Goal: Task Accomplishment & Management: Manage account settings

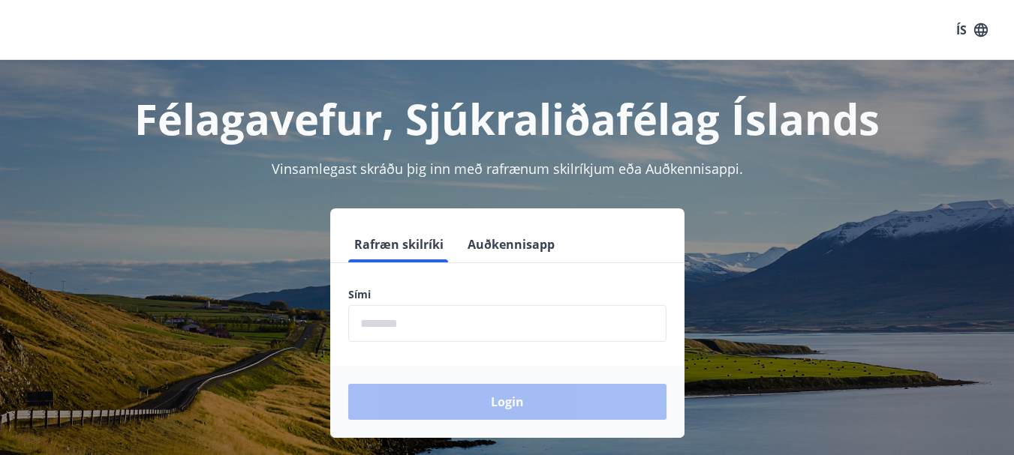
click at [481, 328] on input "phone" at bounding box center [507, 323] width 318 height 37
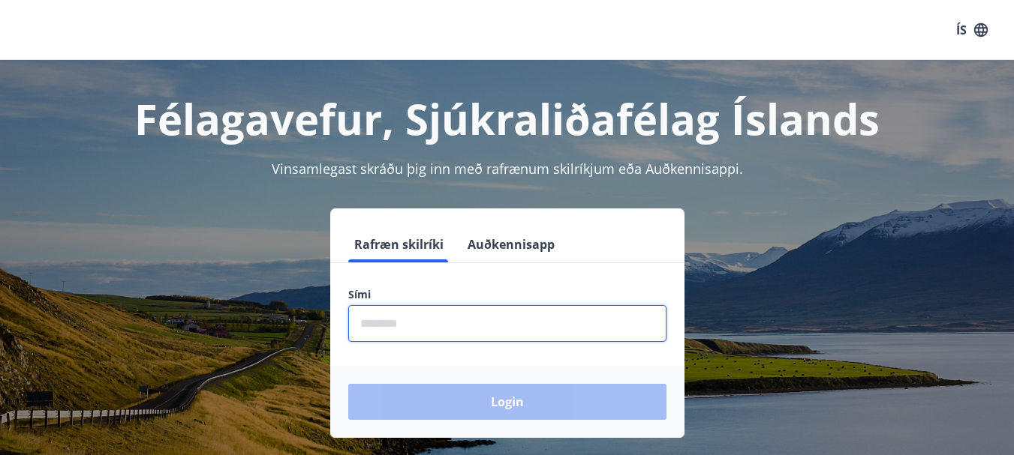
type input "********"
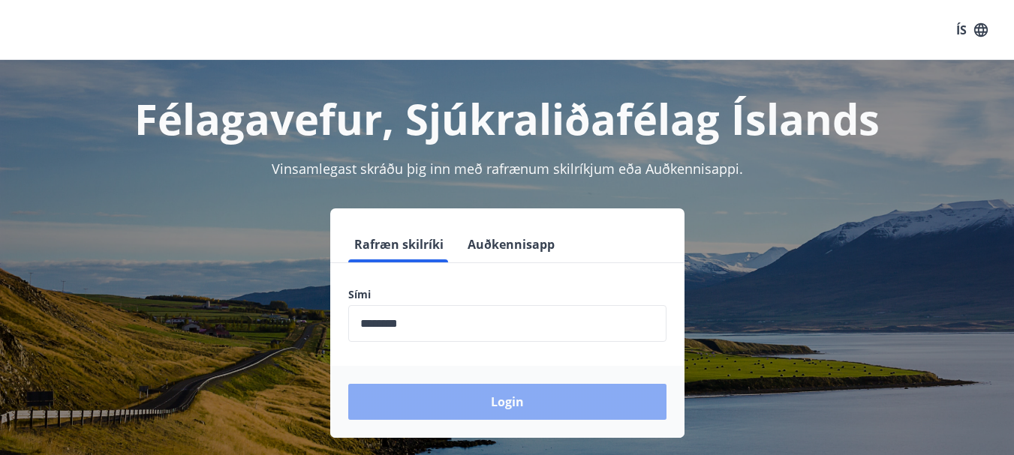
click at [521, 400] on button "Login" at bounding box center [507, 402] width 318 height 36
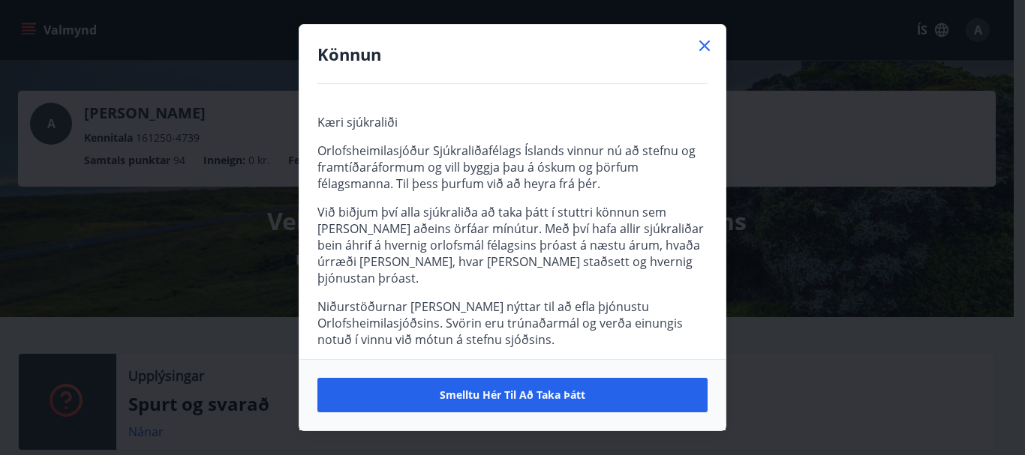
click at [701, 41] on icon at bounding box center [704, 46] width 11 height 11
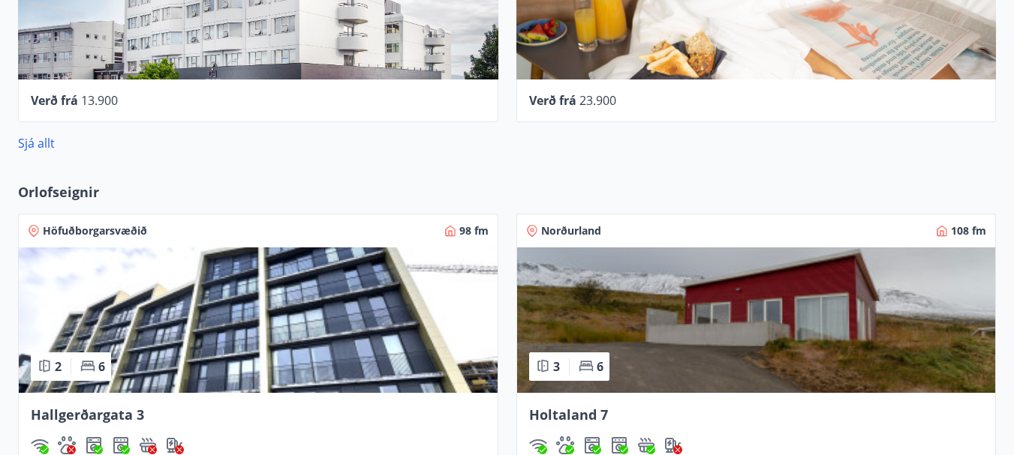
scroll to position [825, 0]
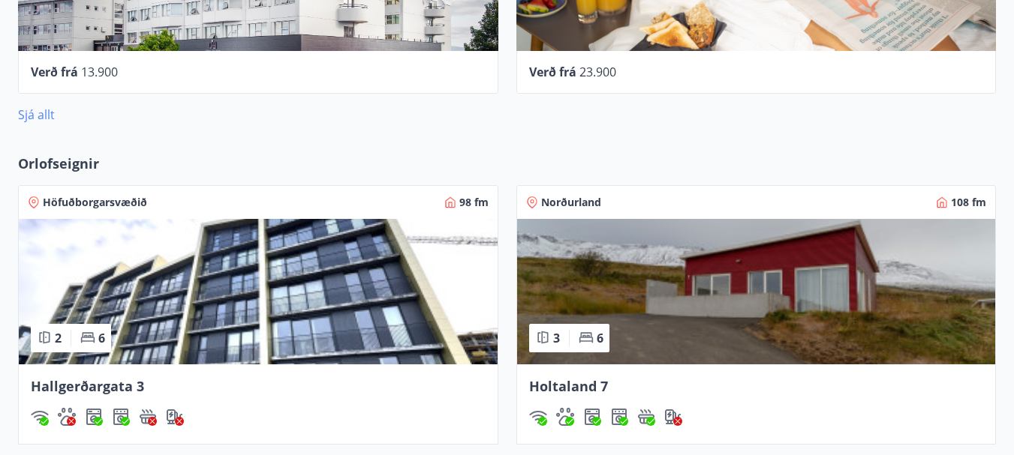
click at [32, 115] on link "Sjá allt" at bounding box center [36, 115] width 37 height 17
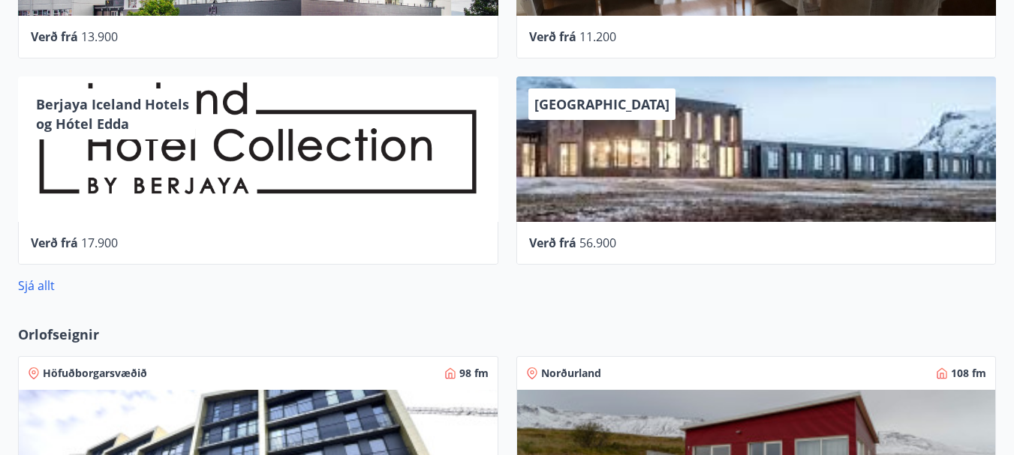
scroll to position [653, 0]
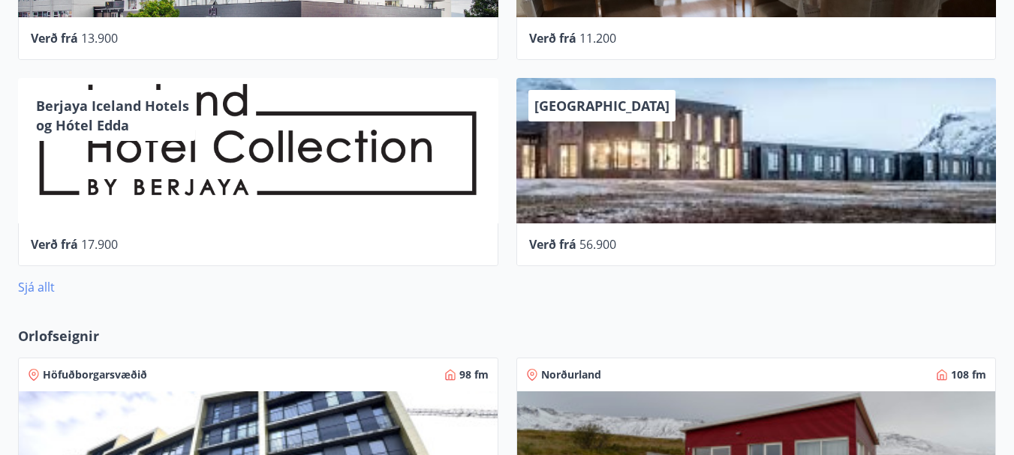
click at [40, 285] on link "Sjá allt" at bounding box center [36, 287] width 37 height 17
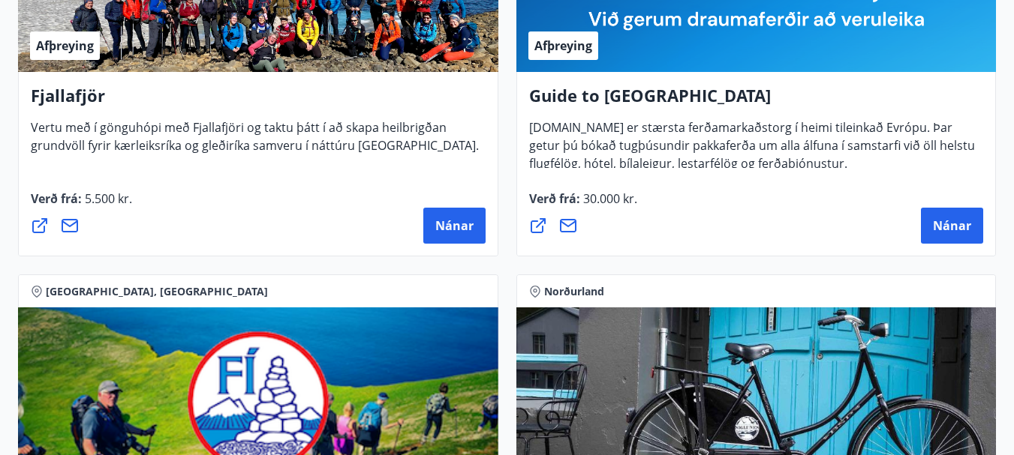
scroll to position [353, 0]
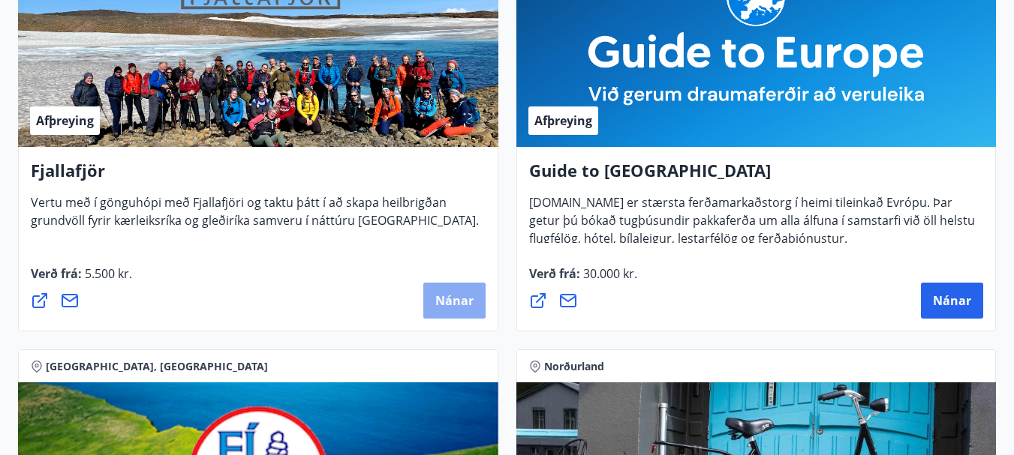
click at [442, 294] on span "Nánar" at bounding box center [454, 301] width 38 height 17
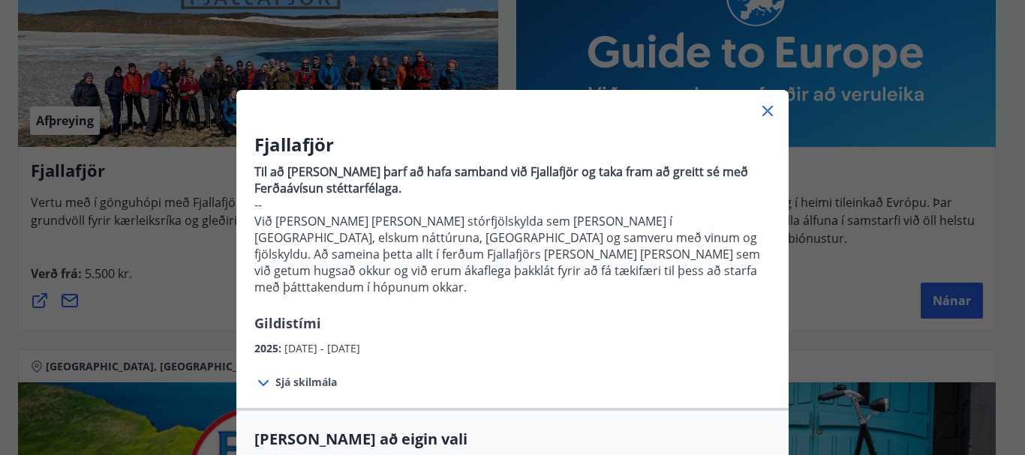
click at [762, 110] on icon at bounding box center [767, 111] width 11 height 11
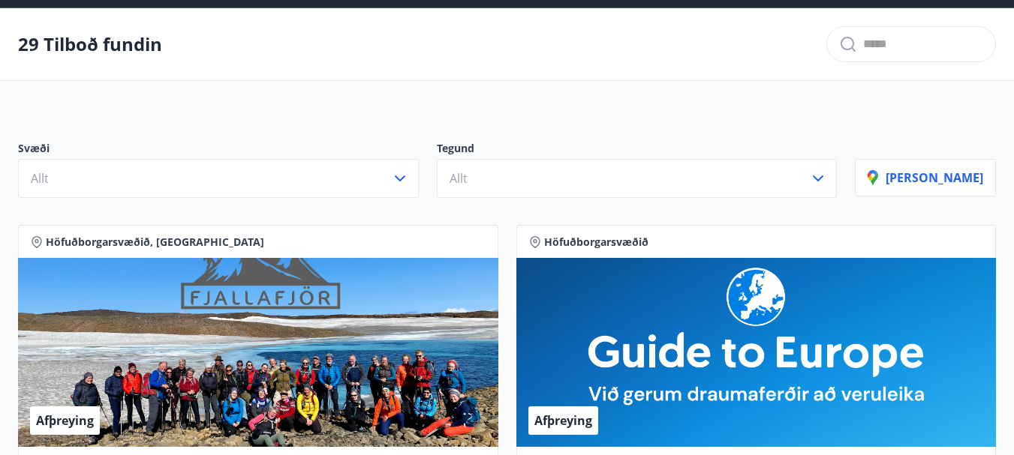
scroll to position [0, 0]
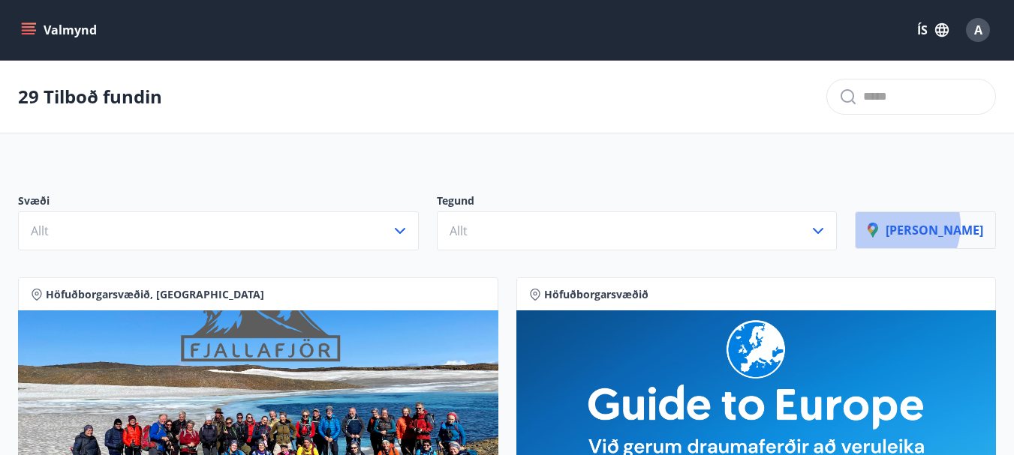
click at [934, 226] on p "[PERSON_NAME]" at bounding box center [925, 230] width 116 height 17
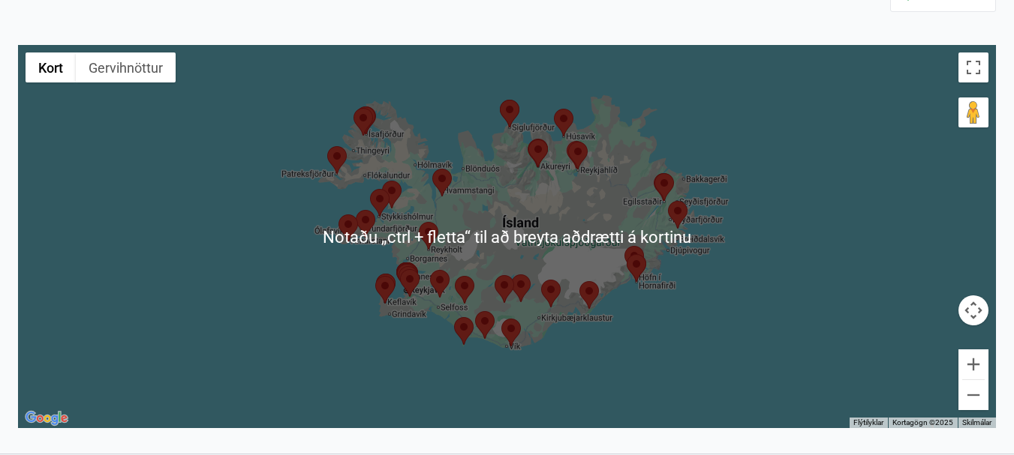
scroll to position [350, 0]
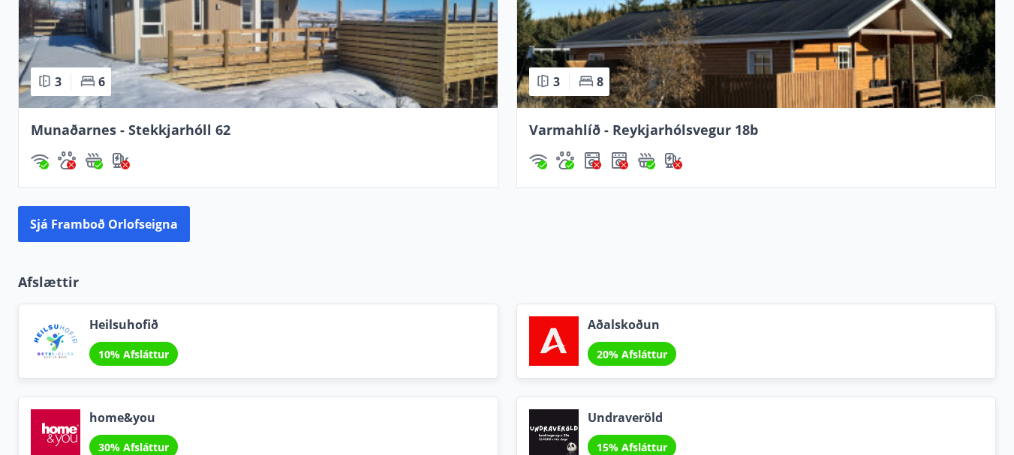
scroll to position [1445, 0]
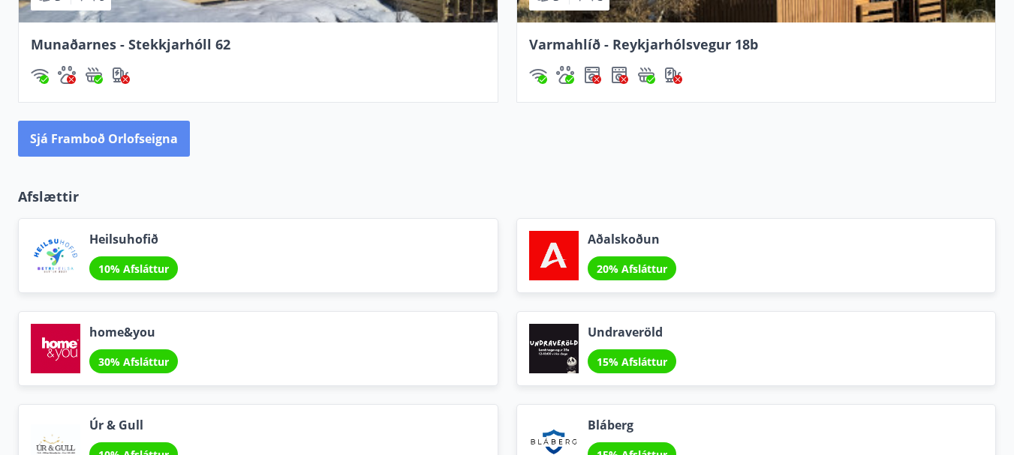
click at [109, 137] on button "Sjá framboð orlofseigna" at bounding box center [104, 139] width 172 height 36
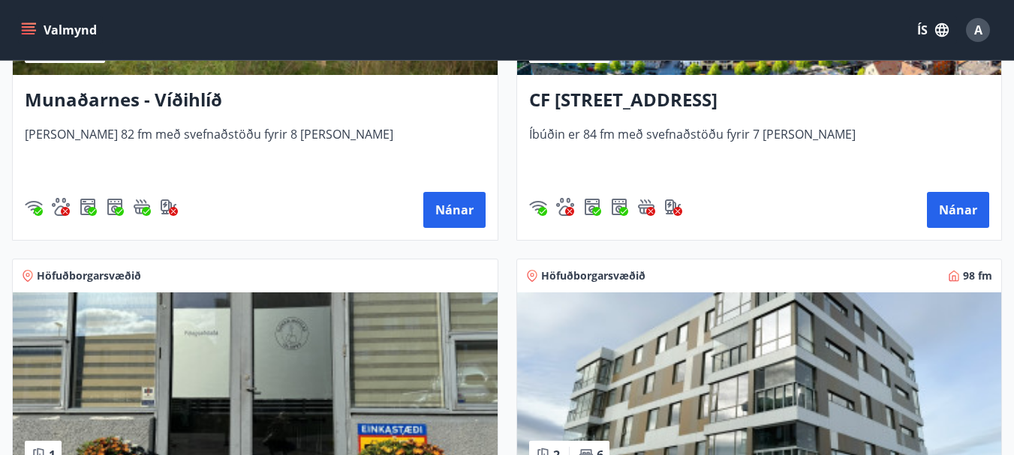
scroll to position [900, 0]
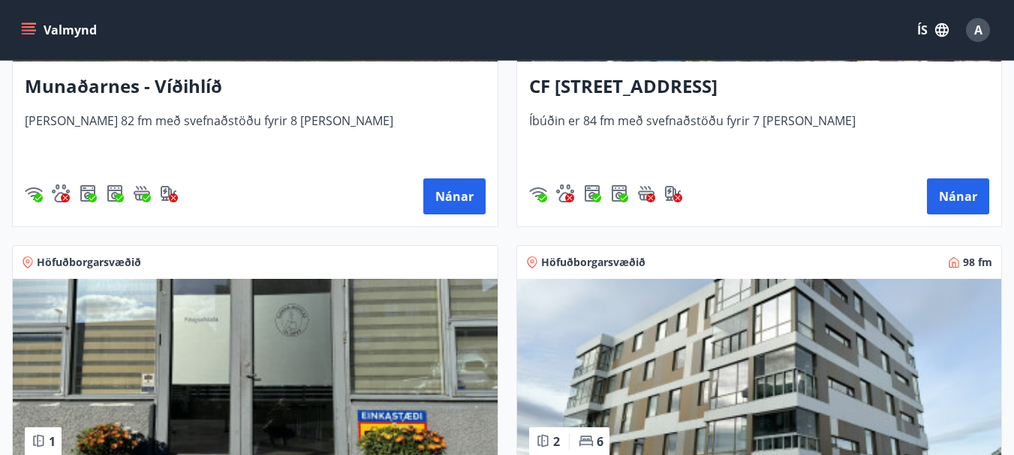
click at [691, 88] on h3 "CF [STREET_ADDRESS]" at bounding box center [759, 87] width 461 height 27
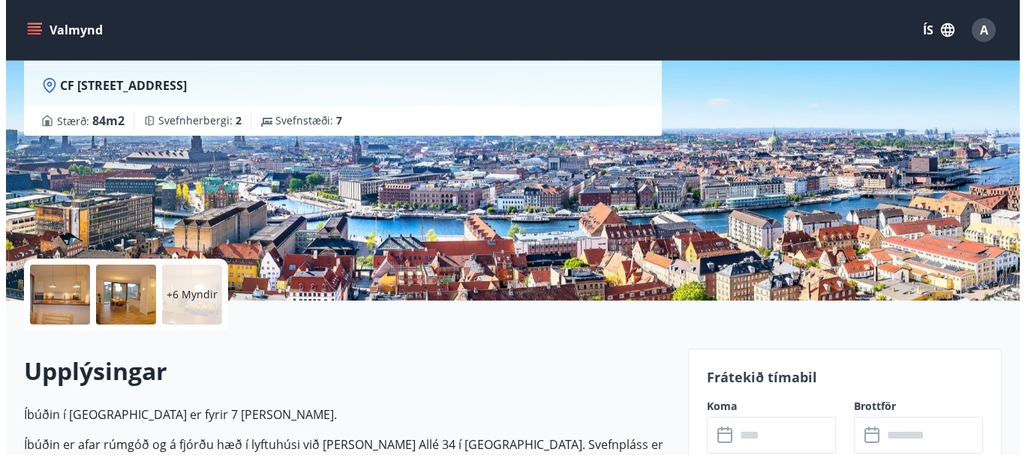
scroll to position [225, 0]
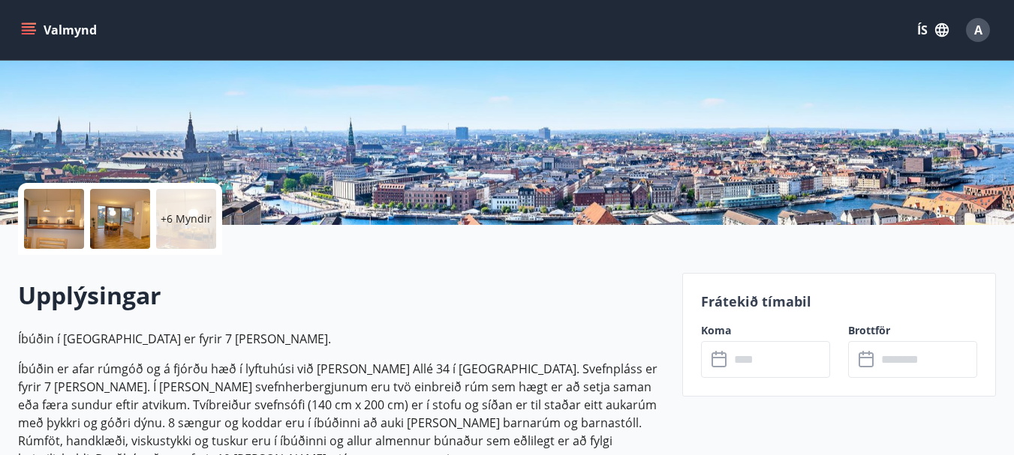
click at [721, 362] on icon at bounding box center [720, 360] width 18 height 18
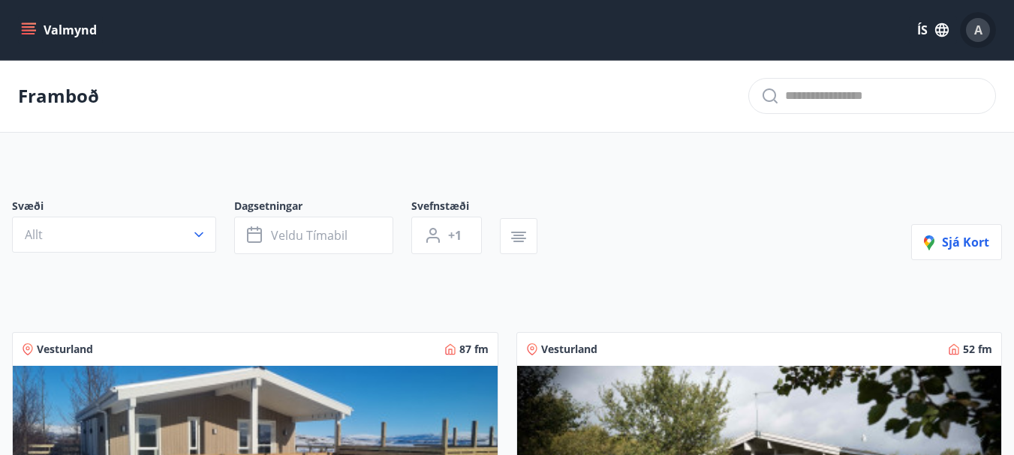
click at [974, 28] on span "A" at bounding box center [978, 30] width 8 height 17
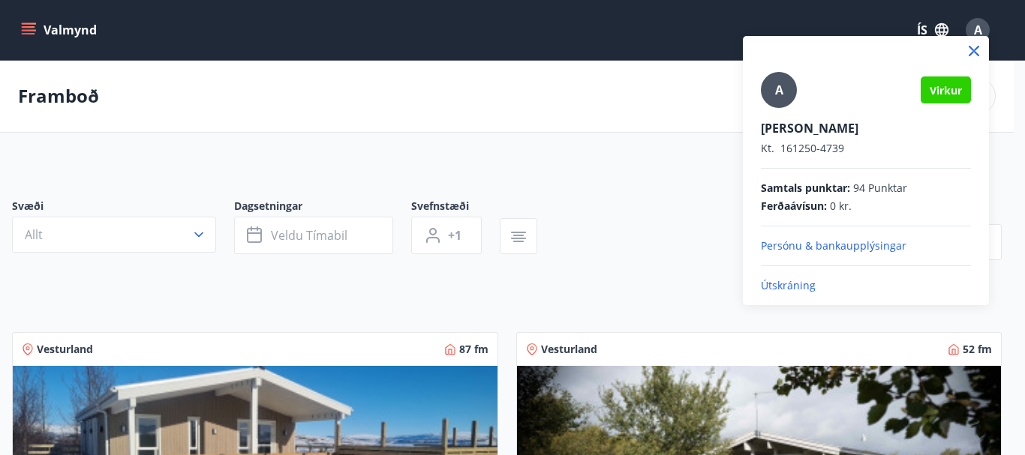
click at [796, 284] on p "Útskráning" at bounding box center [866, 285] width 210 height 15
